Goal: Book appointment/travel/reservation

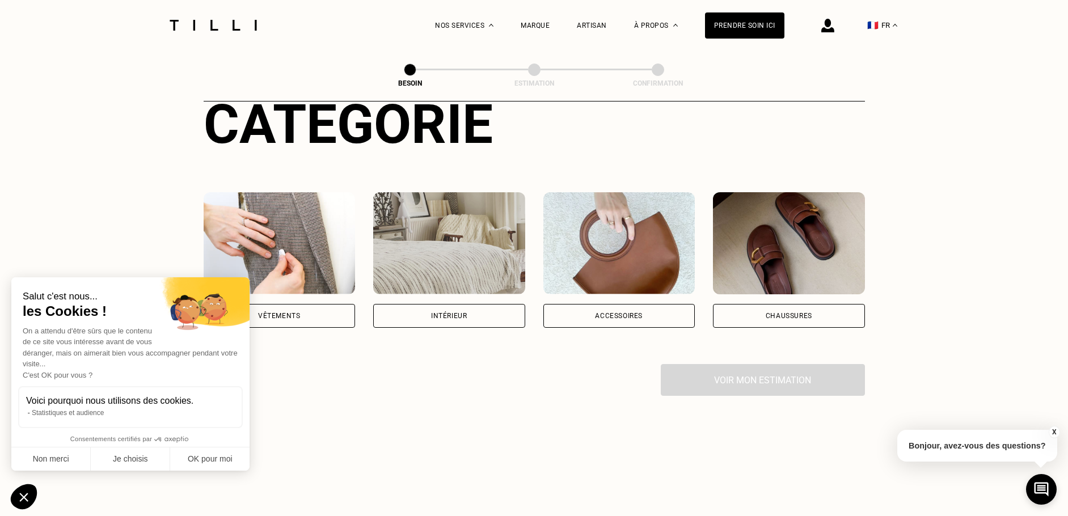
scroll to position [148, 0]
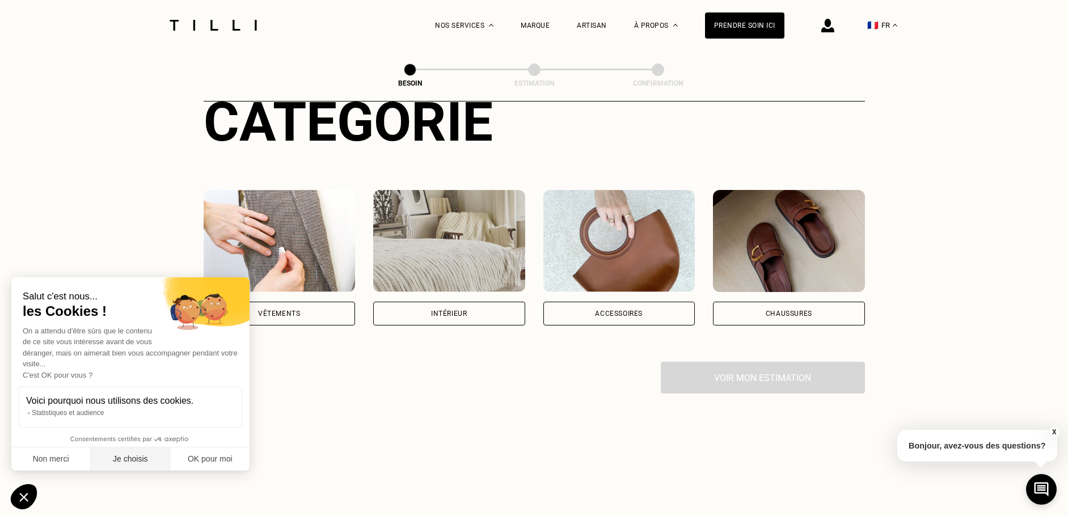
click at [116, 458] on button "Je choisis" at bounding box center [130, 460] width 79 height 24
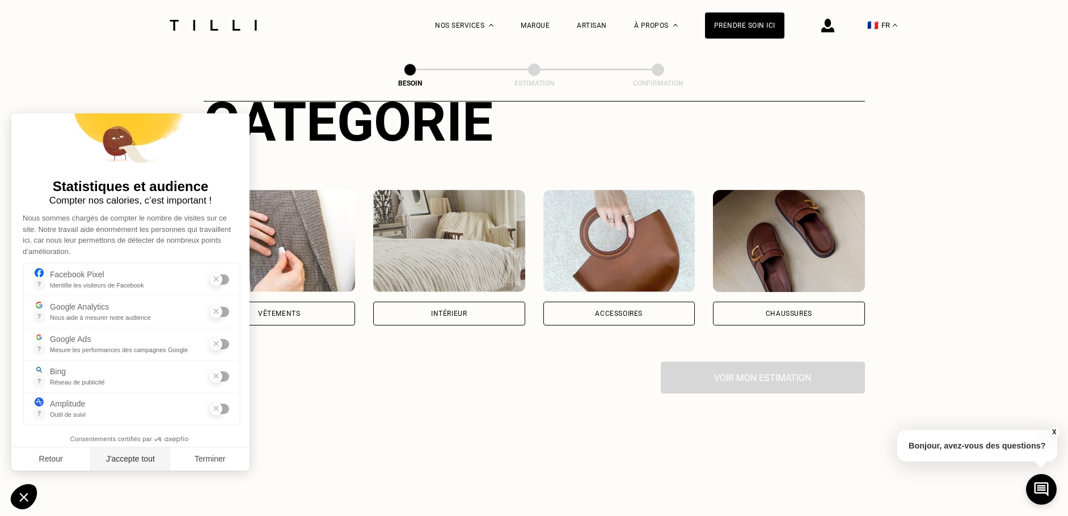
click at [132, 454] on button "J'accepte tout" at bounding box center [130, 460] width 79 height 24
checkbox input "true"
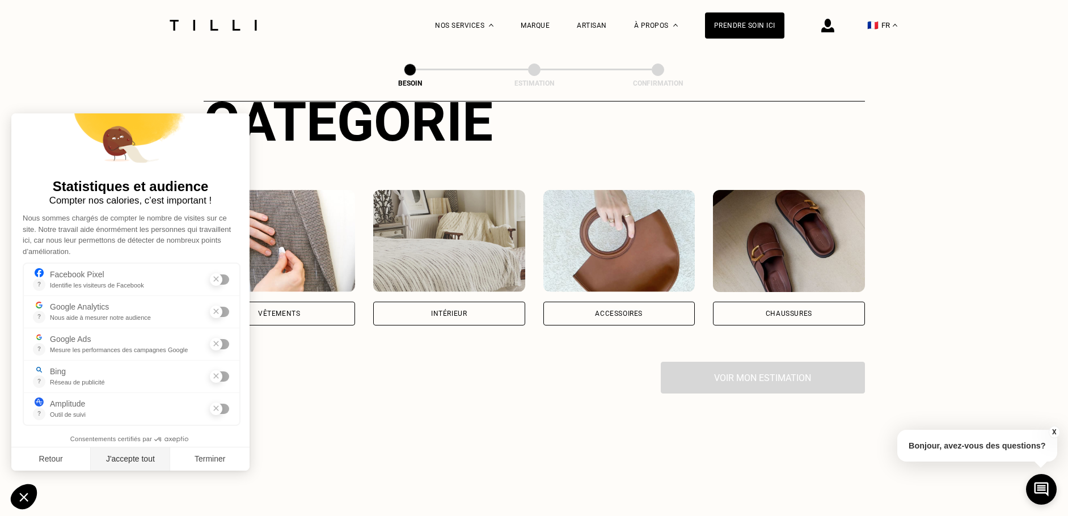
checkbox input "true"
click at [66, 464] on button "Retour" at bounding box center [50, 460] width 79 height 24
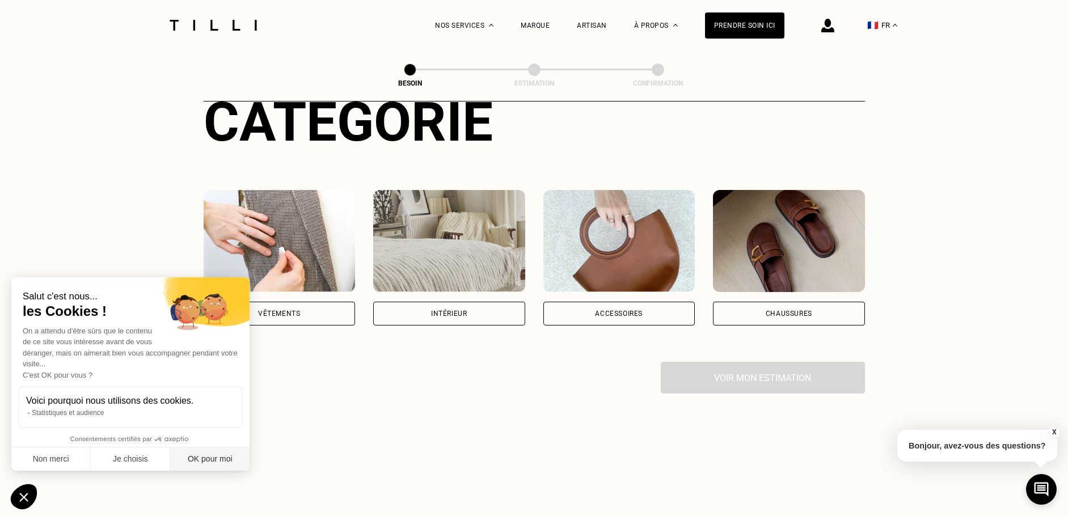
click at [187, 457] on button "OK pour moi" at bounding box center [209, 460] width 79 height 24
checkbox input "true"
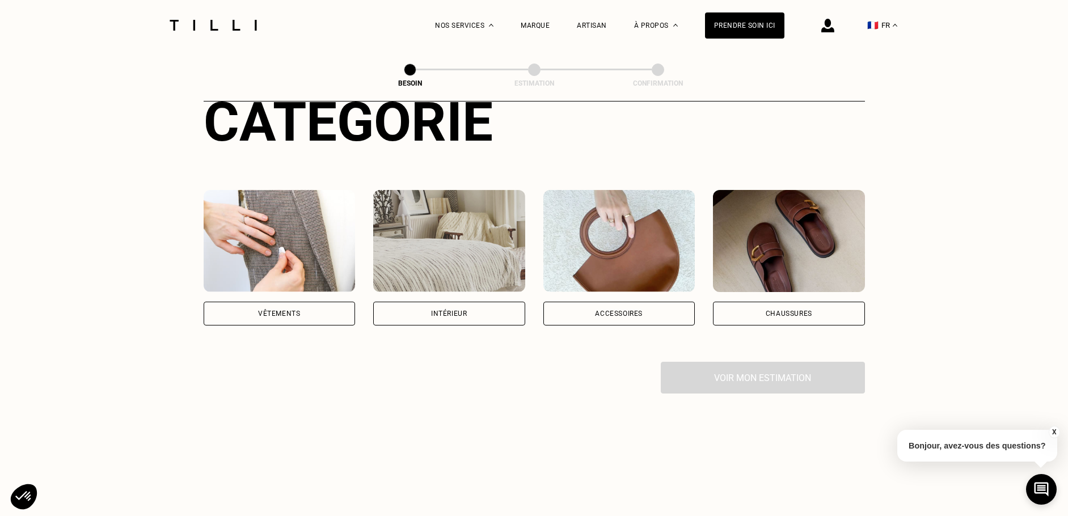
click at [280, 302] on div "Vêtements" at bounding box center [280, 314] width 152 height 24
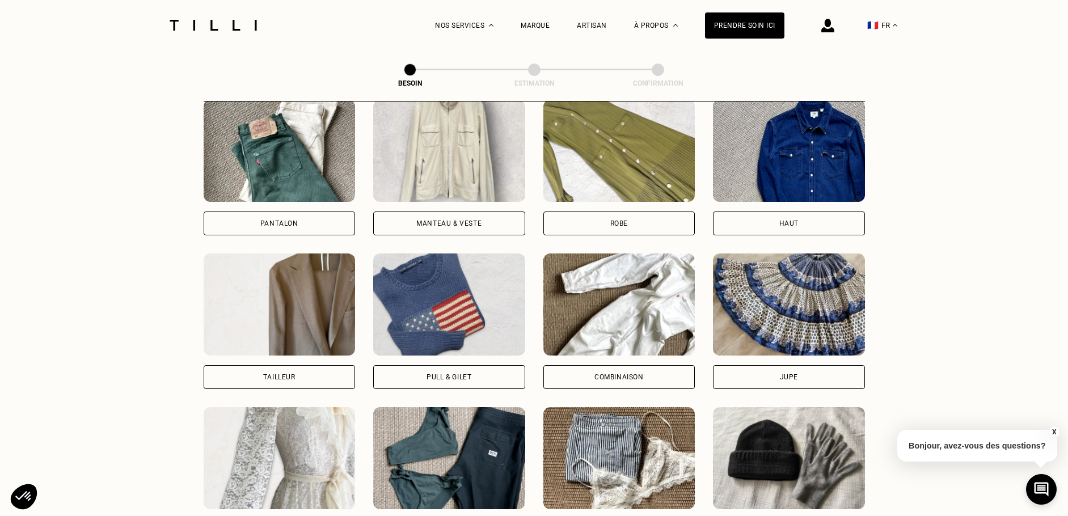
scroll to position [546, 0]
click at [754, 372] on div "Jupe" at bounding box center [789, 378] width 152 height 24
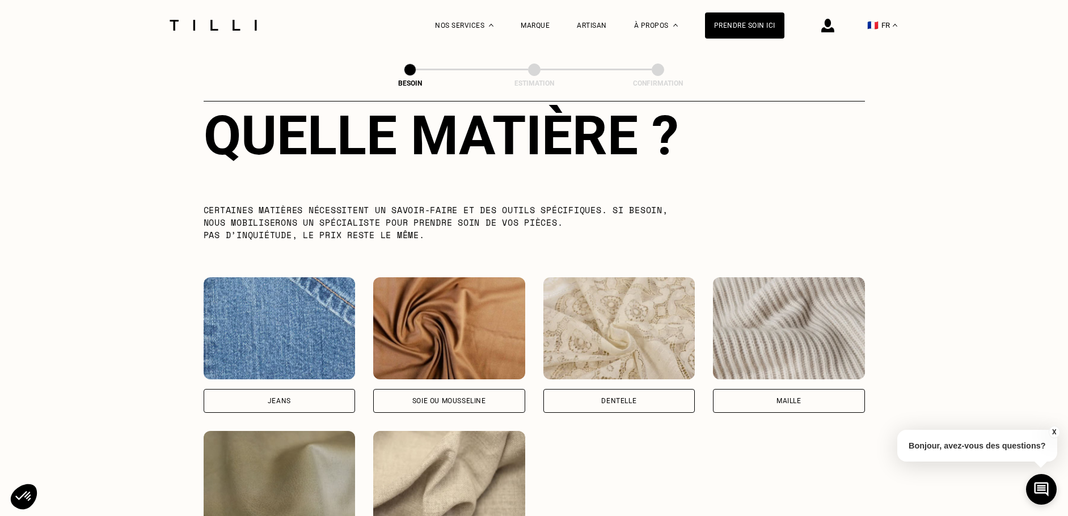
scroll to position [1059, 0]
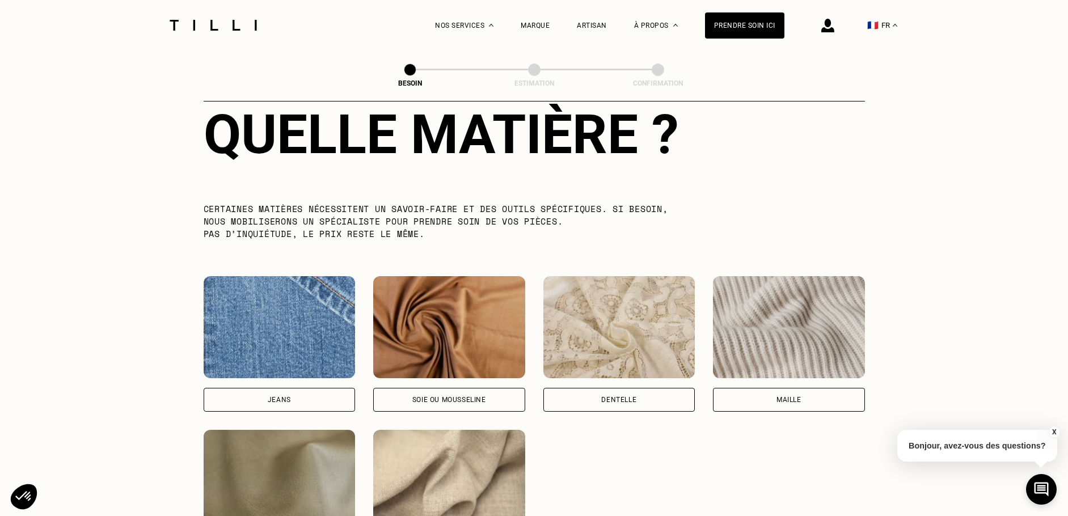
click at [318, 376] on div "Jeans" at bounding box center [280, 344] width 152 height 136
select select "FR"
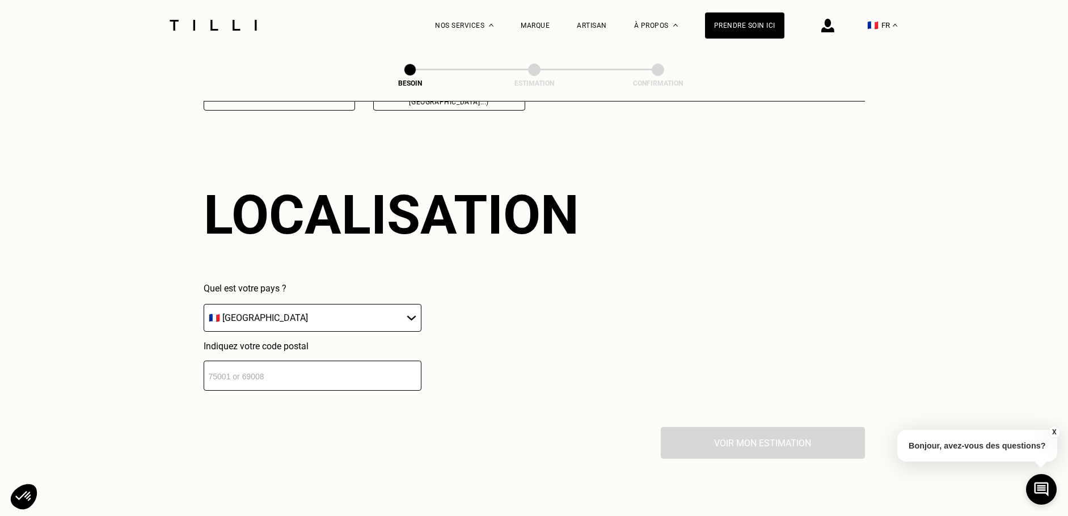
scroll to position [1526, 0]
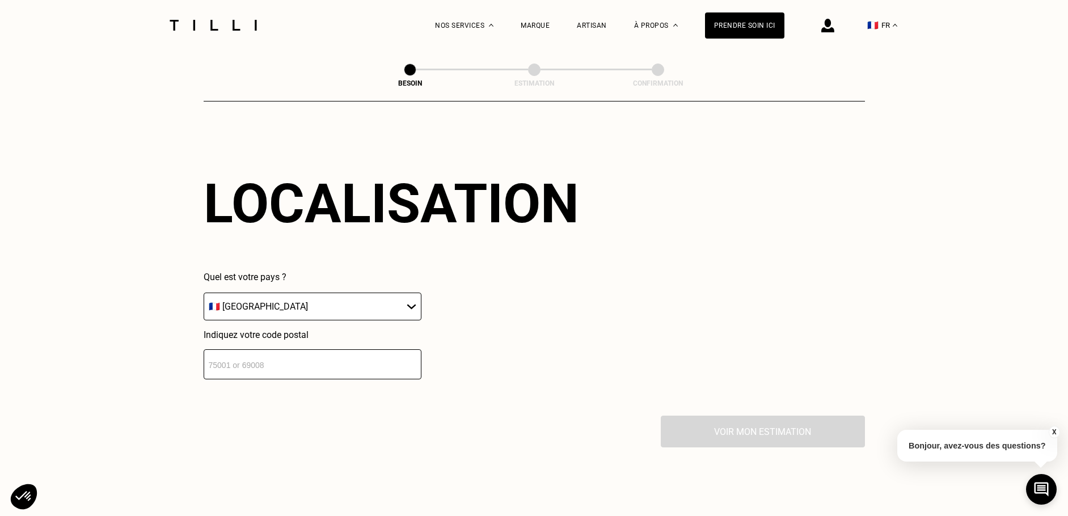
click at [339, 294] on select "🇩🇪 [GEOGRAPHIC_DATA] 🇦🇹 [GEOGRAPHIC_DATA] 🇧🇪 [GEOGRAPHIC_DATA] 🇧🇬 Bulgarie 🇨🇾 C…" at bounding box center [313, 307] width 218 height 28
click at [314, 351] on input "number" at bounding box center [313, 364] width 218 height 30
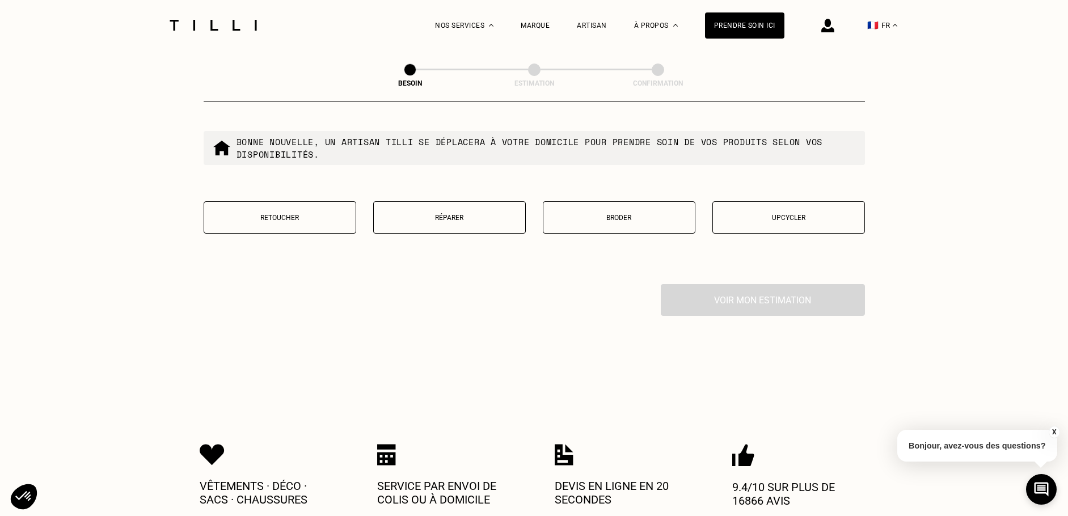
scroll to position [1947, 0]
type input "94800"
click at [322, 217] on button "Retoucher" at bounding box center [280, 217] width 153 height 32
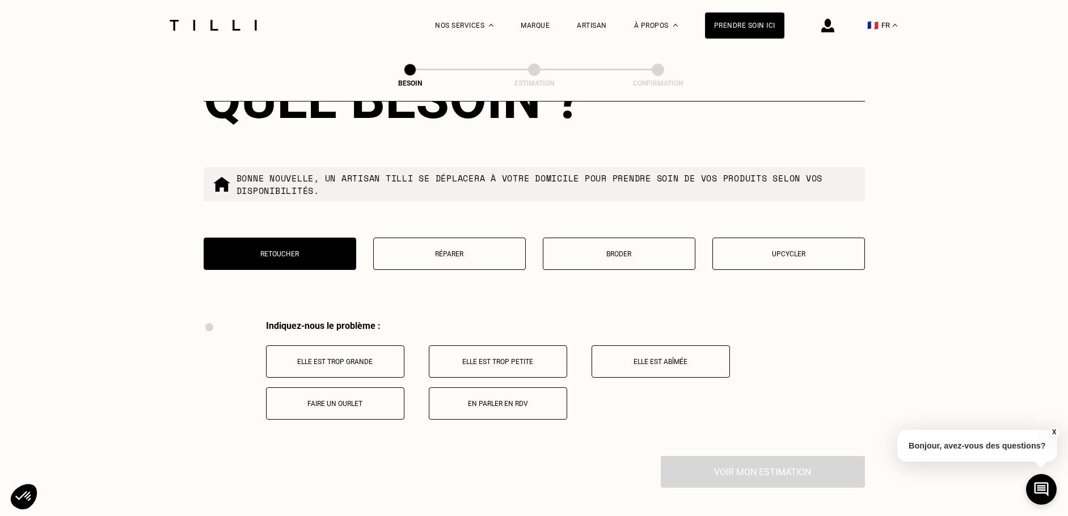
scroll to position [1910, 0]
click at [764, 251] on p "Upcycler" at bounding box center [789, 255] width 140 height 8
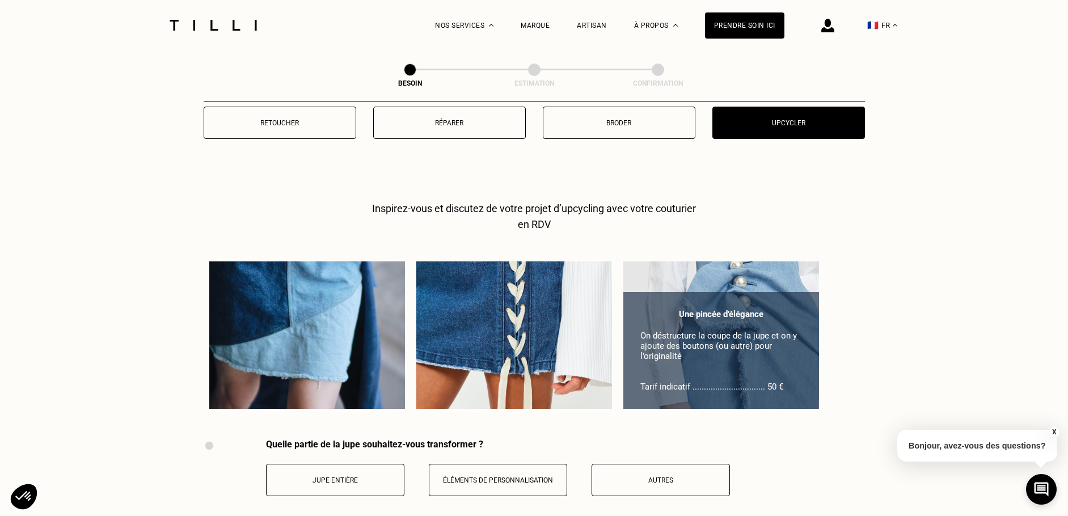
scroll to position [2042, 0]
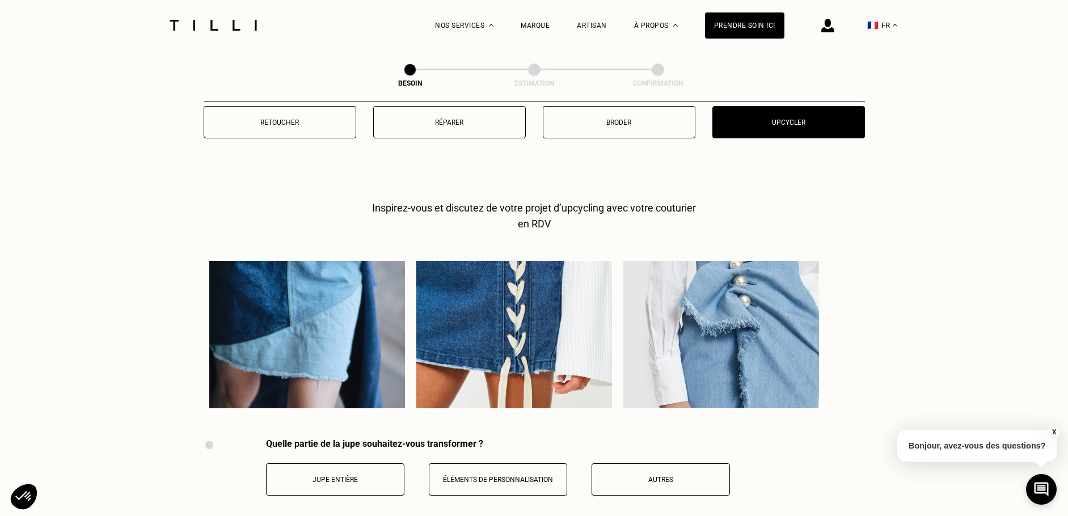
click at [314, 119] on p "Retoucher" at bounding box center [280, 123] width 140 height 8
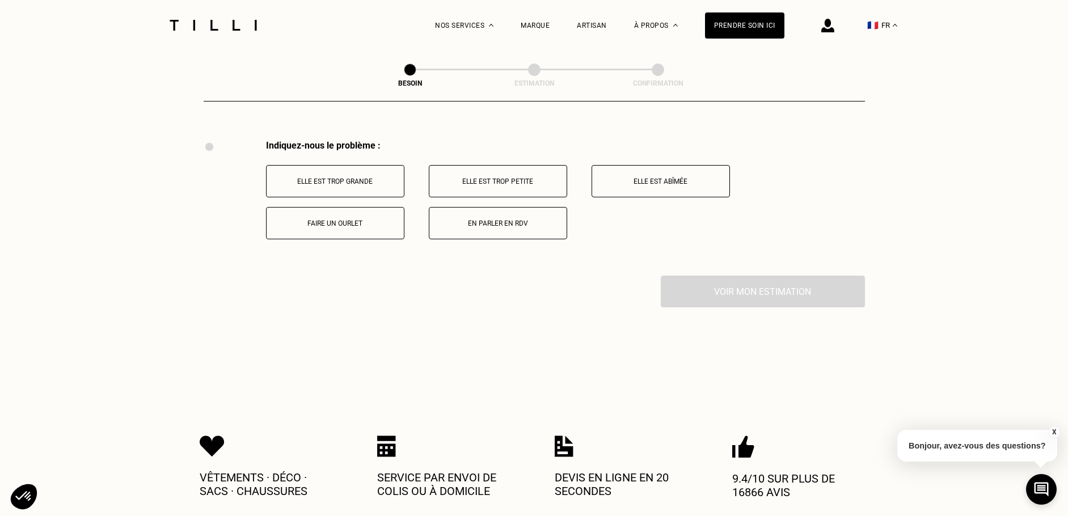
scroll to position [2099, 0]
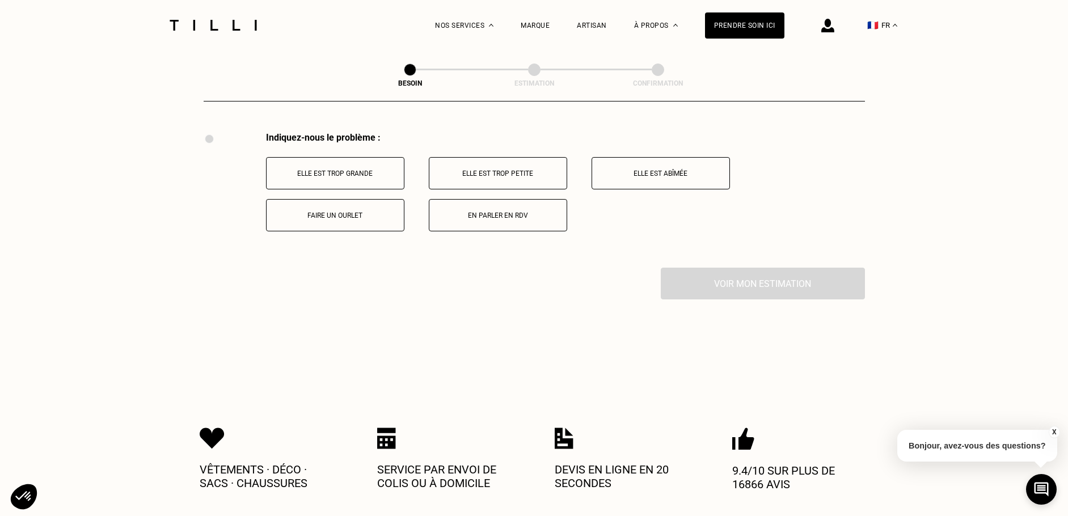
click at [459, 213] on p "En parler en RDV" at bounding box center [498, 216] width 126 height 8
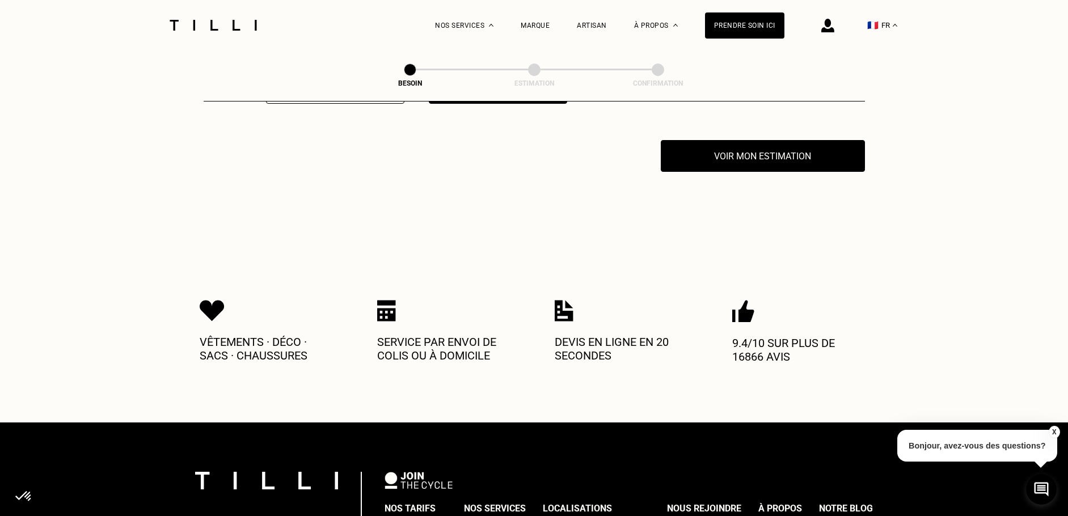
scroll to position [2234, 0]
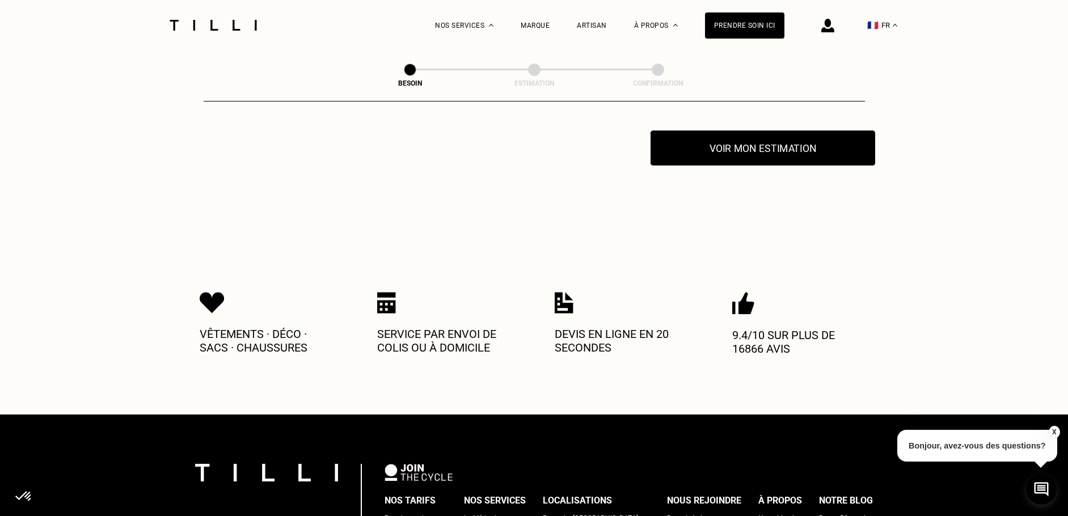
click at [721, 147] on button "Voir mon estimation" at bounding box center [763, 147] width 225 height 35
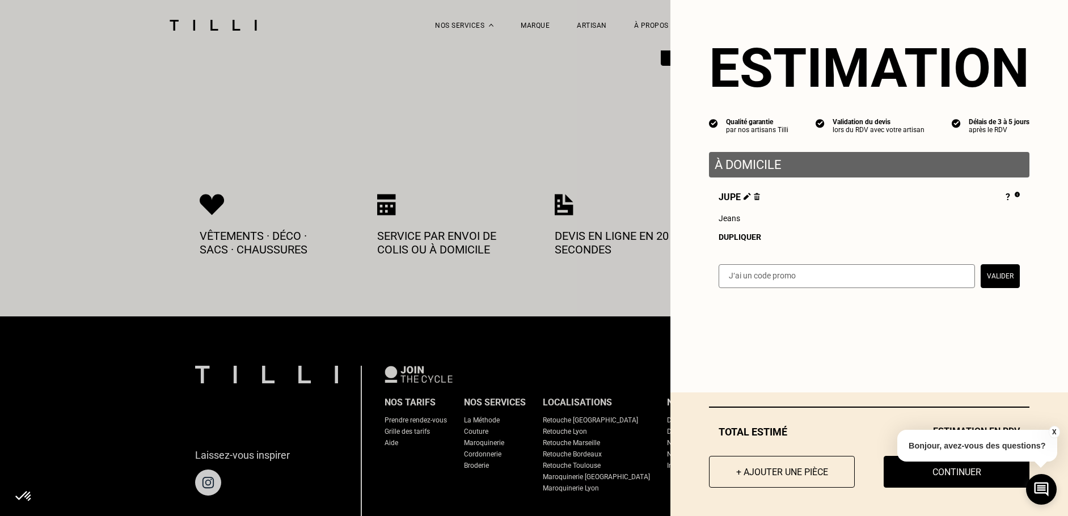
scroll to position [2333, 0]
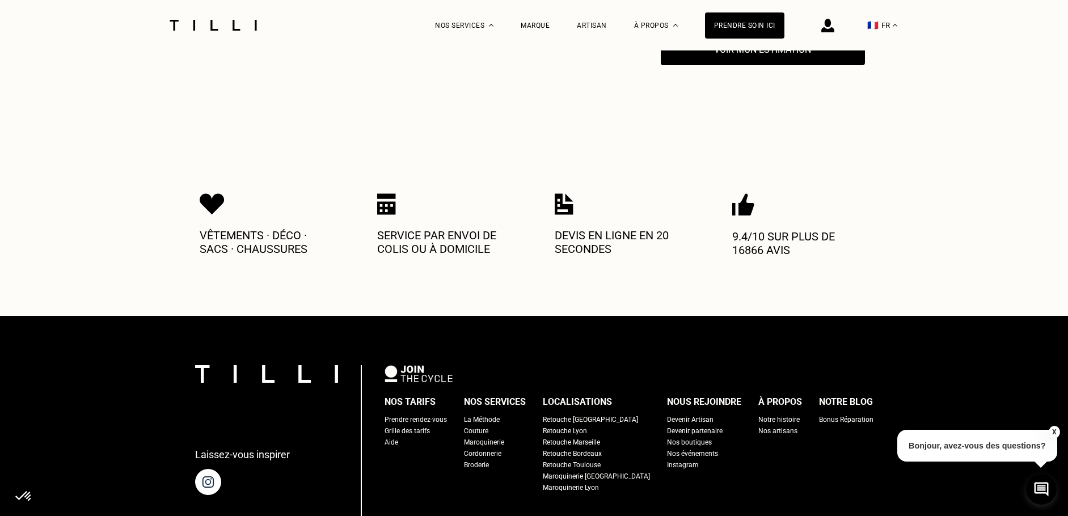
click at [1054, 433] on button "X" at bounding box center [1053, 432] width 11 height 12
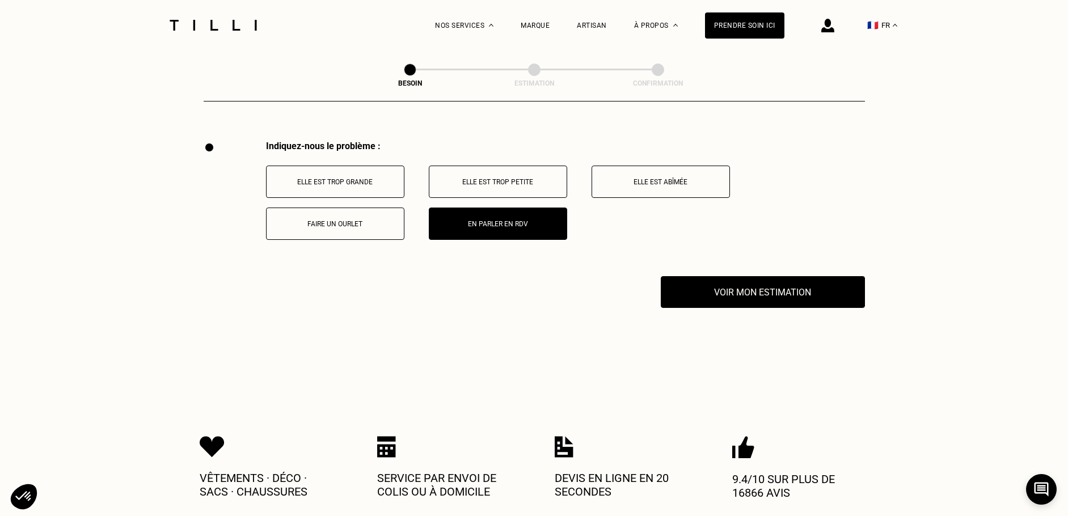
scroll to position [2089, 0]
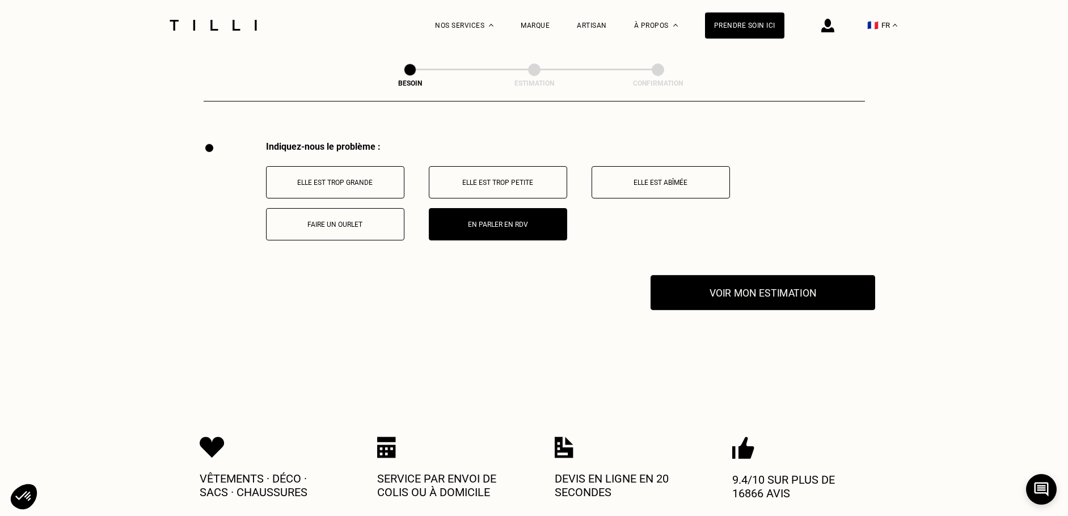
click at [819, 293] on button "Voir mon estimation" at bounding box center [763, 292] width 225 height 35
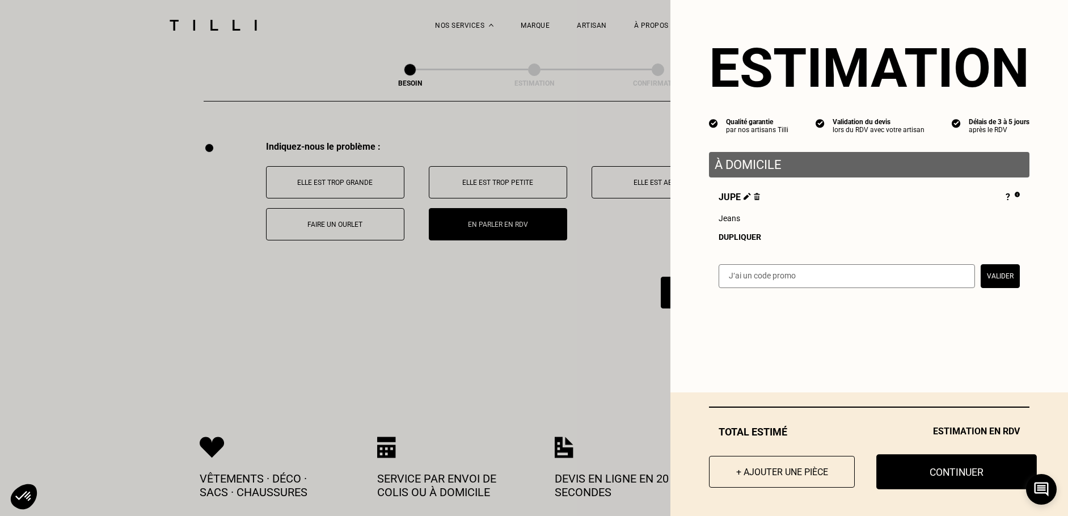
click at [943, 475] on button "Continuer" at bounding box center [957, 471] width 161 height 35
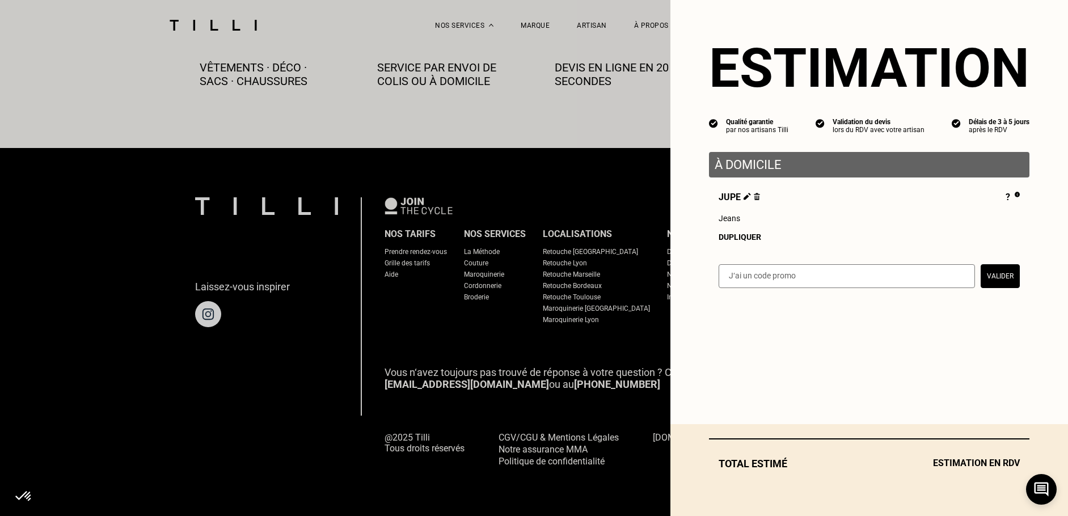
scroll to position [633, 0]
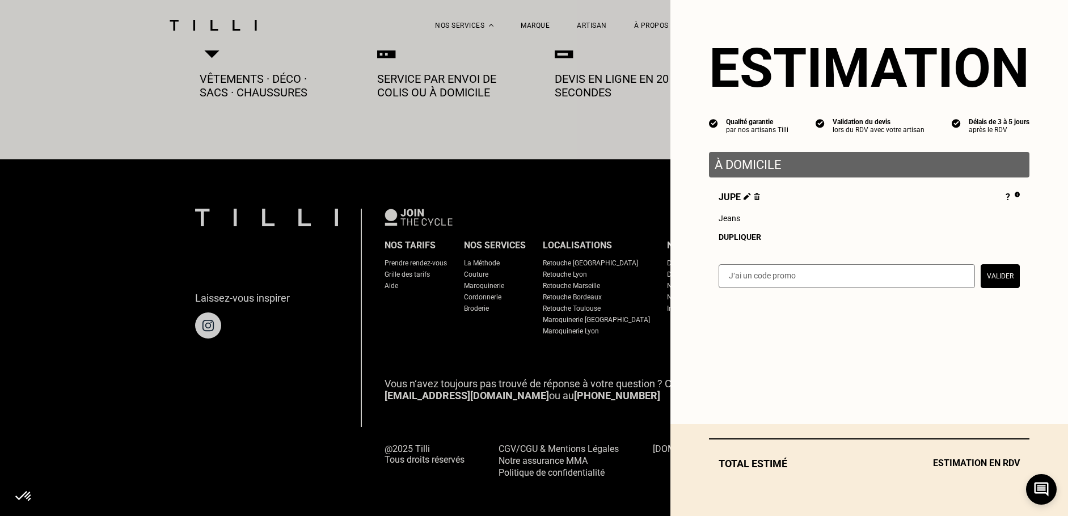
select select "FR"
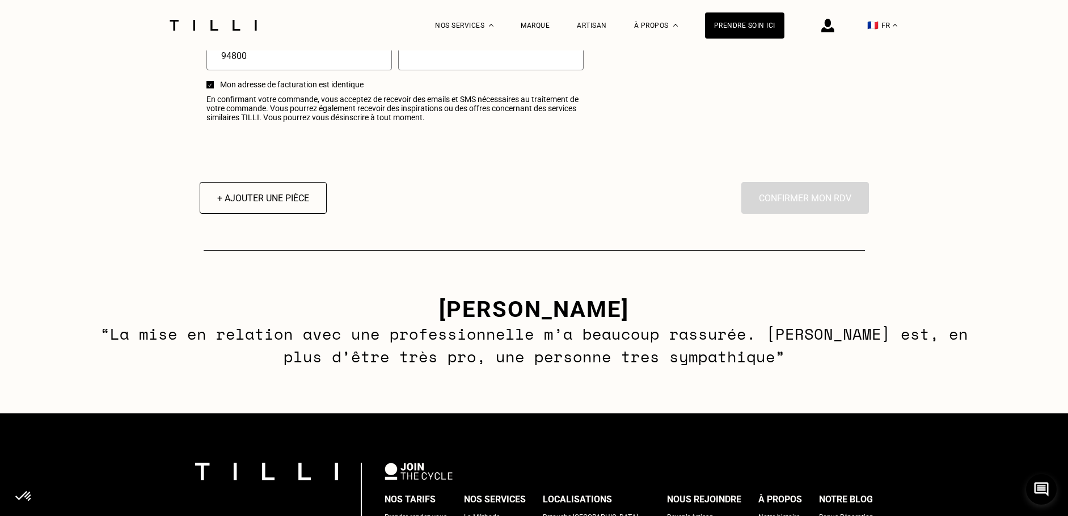
scroll to position [1484, 0]
